Goal: Information Seeking & Learning: Learn about a topic

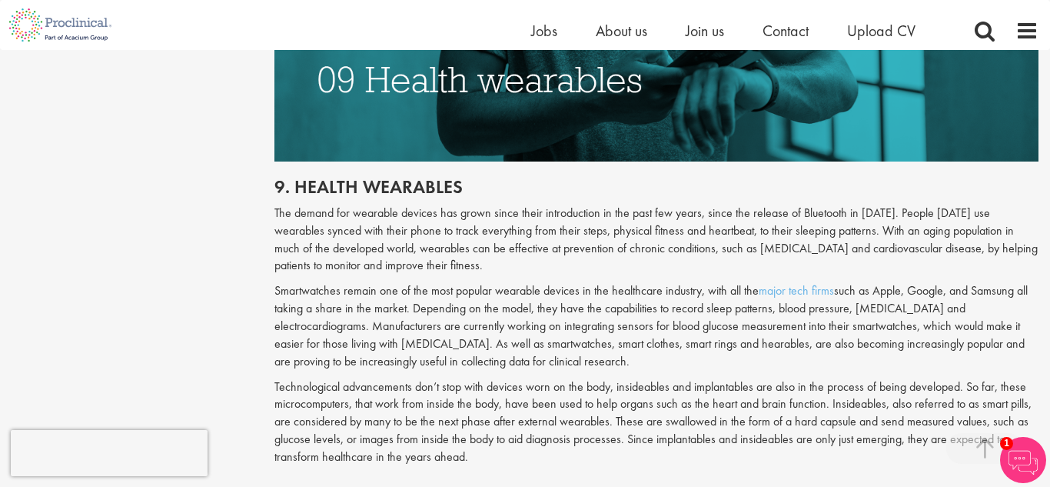
scroll to position [4291, 0]
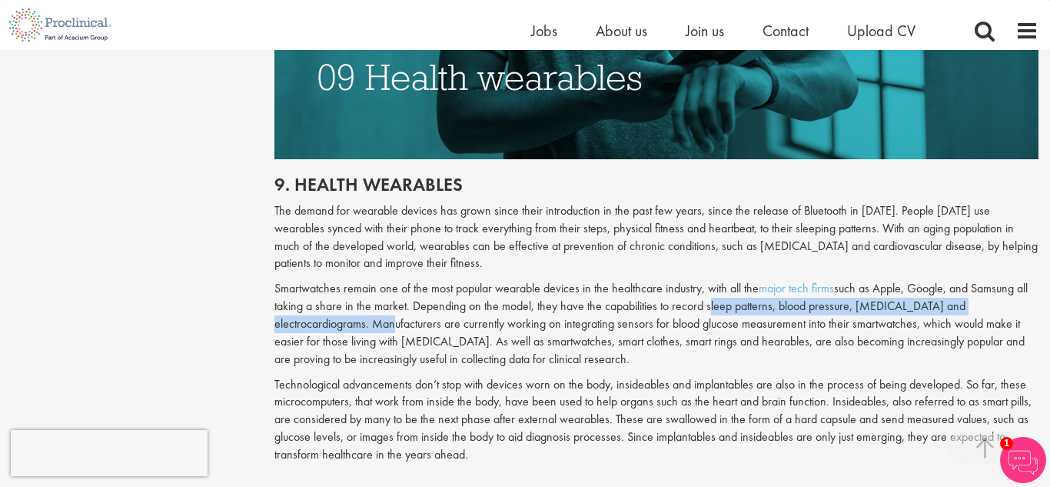
drag, startPoint x: 705, startPoint y: 275, endPoint x: 368, endPoint y: 291, distance: 337.2
click at [368, 291] on p "Smartwatches remain one of the most popular wearable devices in the healthcare …" at bounding box center [657, 324] width 765 height 88
click at [584, 322] on p "Smartwatches remain one of the most popular wearable devices in the healthcare …" at bounding box center [657, 324] width 765 height 88
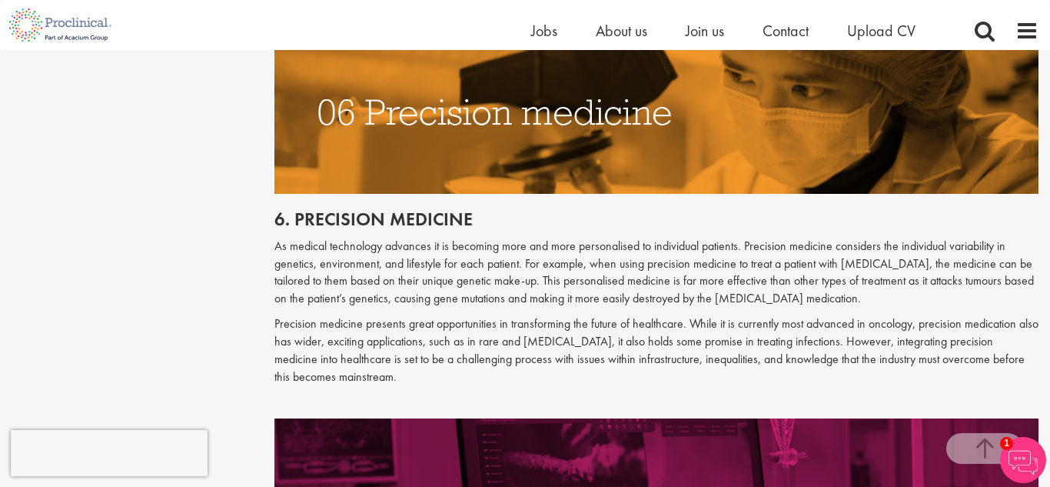
scroll to position [2935, 0]
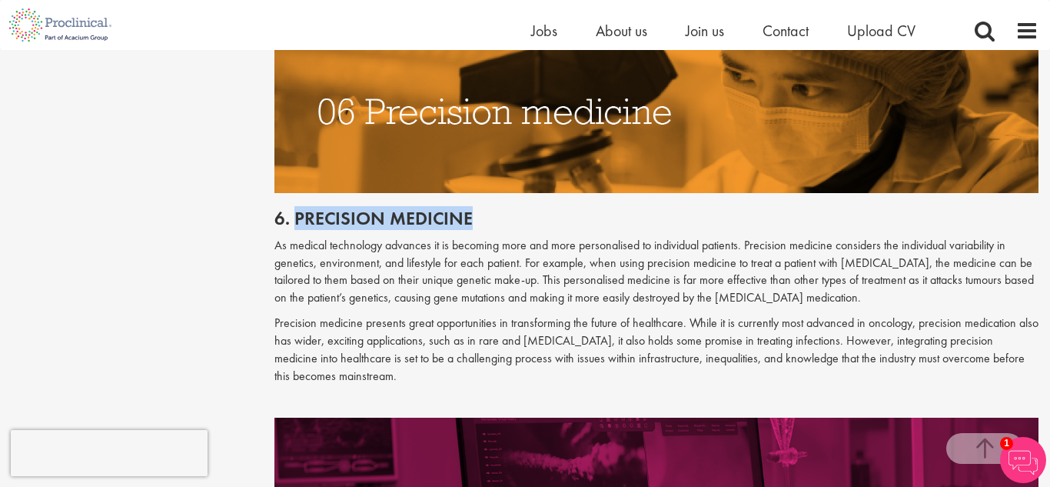
drag, startPoint x: 295, startPoint y: 201, endPoint x: 478, endPoint y: 209, distance: 184.0
click at [478, 209] on h2 "6. Precision medicine" at bounding box center [657, 218] width 765 height 20
copy h2 "Precision medicine"
click at [508, 145] on img at bounding box center [657, 111] width 765 height 164
click at [454, 208] on h2 "6. Precision medicine" at bounding box center [657, 218] width 765 height 20
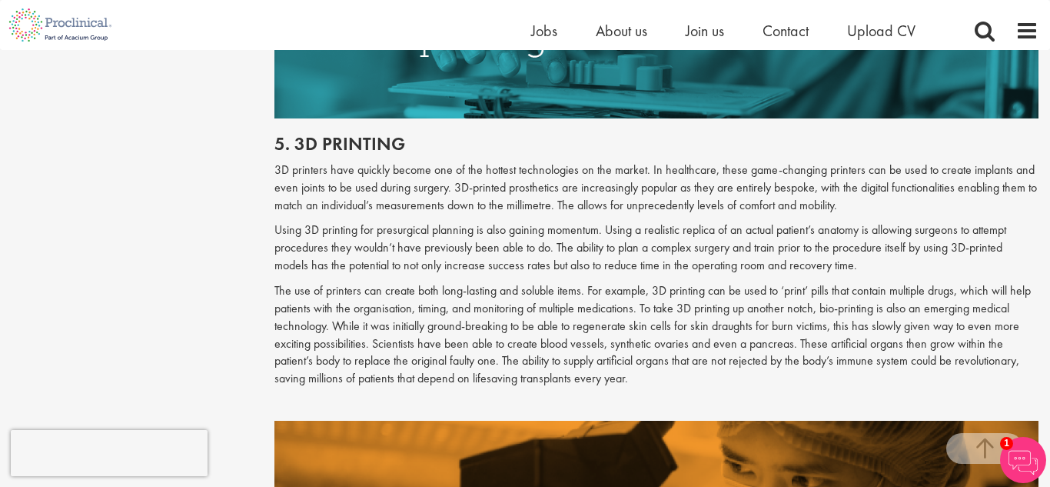
scroll to position [2545, 0]
